Goal: Navigation & Orientation: Understand site structure

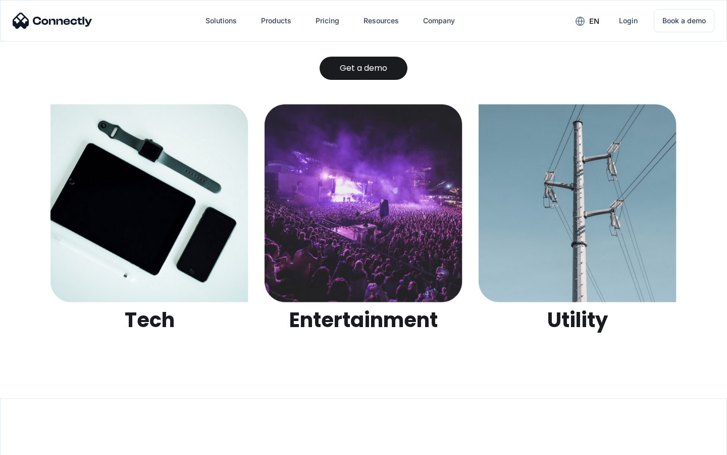
scroll to position [3187, 0]
